Goal: Find specific page/section: Find specific page/section

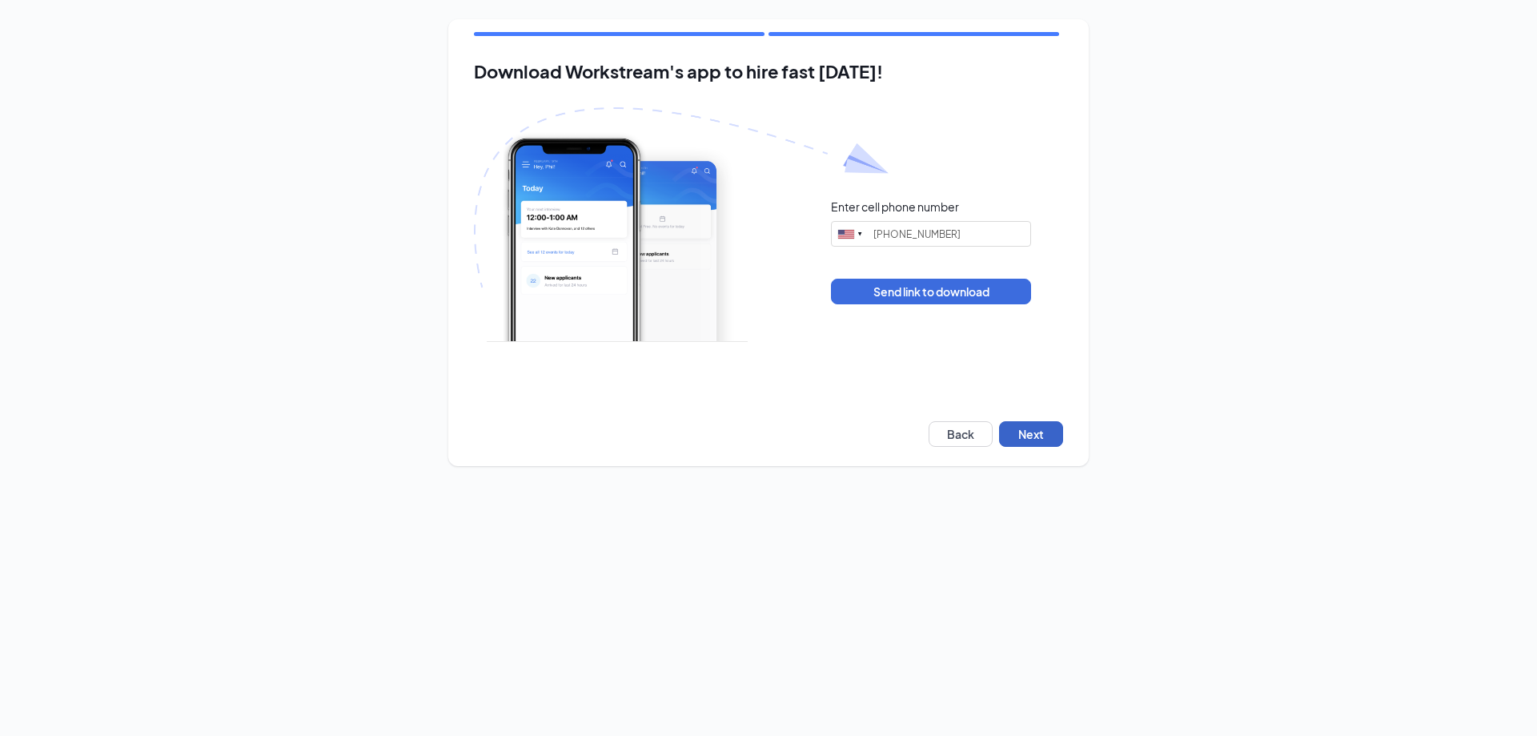
click at [1032, 439] on button "Next" at bounding box center [1031, 434] width 64 height 26
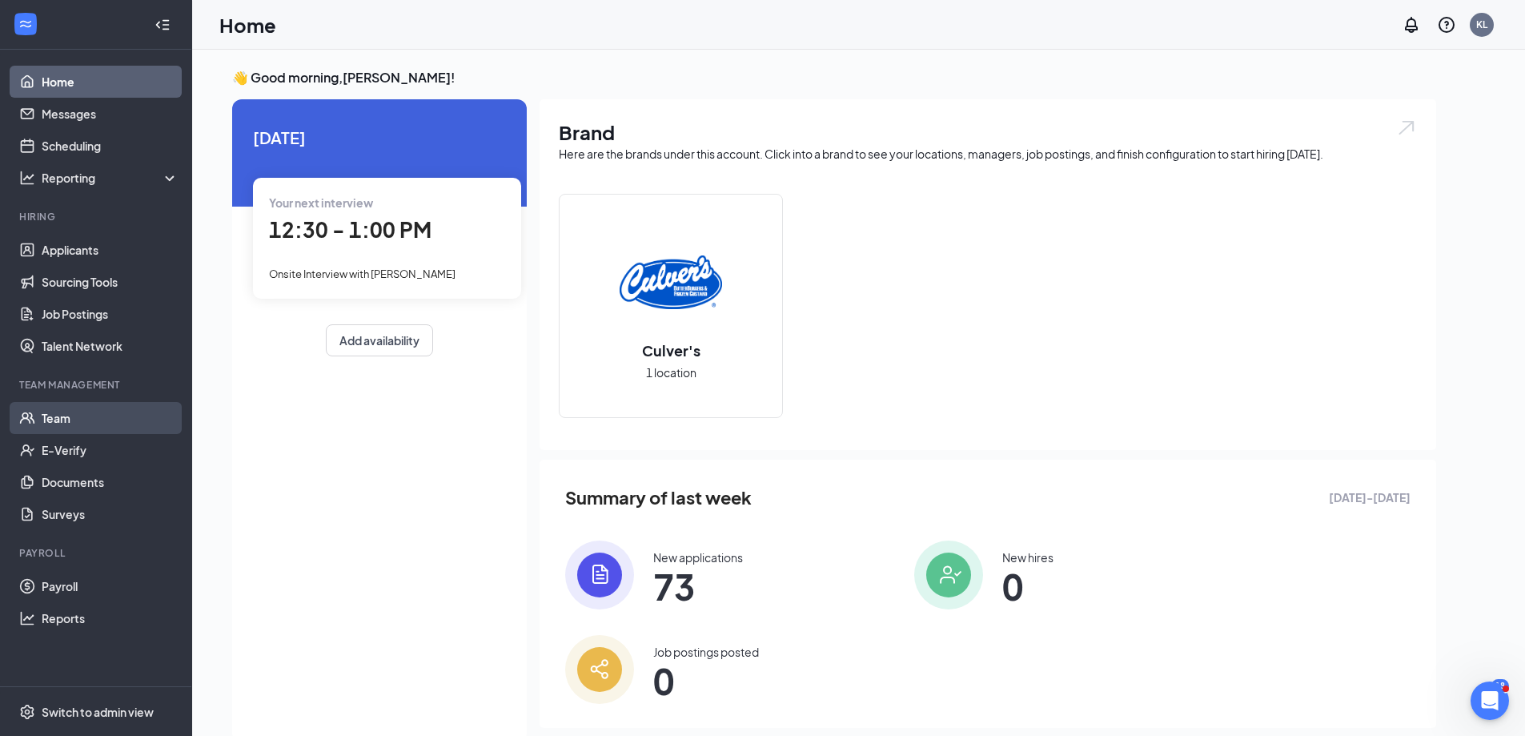
click at [130, 414] on link "Team" at bounding box center [110, 418] width 137 height 32
